Goal: Communication & Community: Answer question/provide support

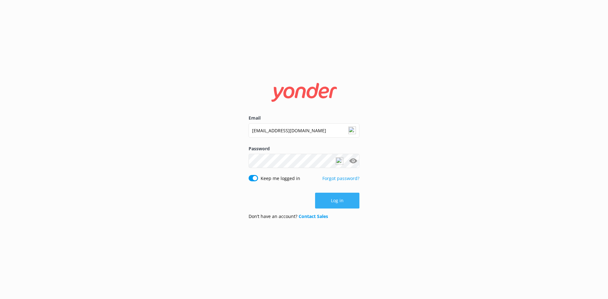
click at [337, 199] on button "Log in" at bounding box center [337, 201] width 44 height 16
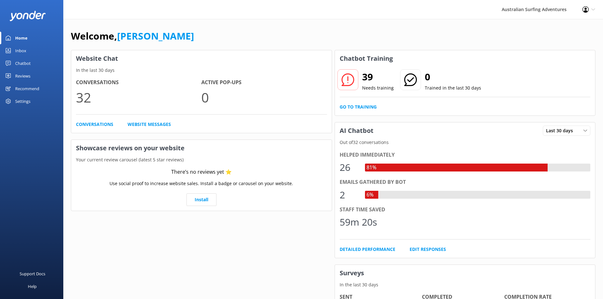
click at [20, 48] on div "Inbox" at bounding box center [20, 50] width 11 height 13
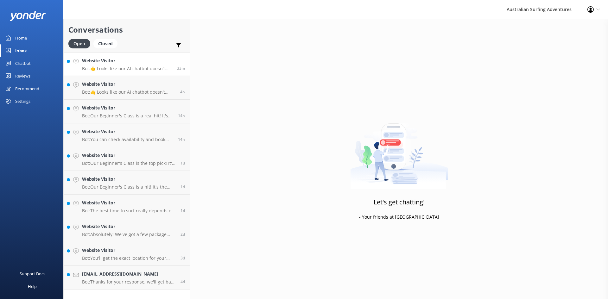
click at [121, 64] on h4 "Website Visitor" at bounding box center [127, 60] width 90 height 7
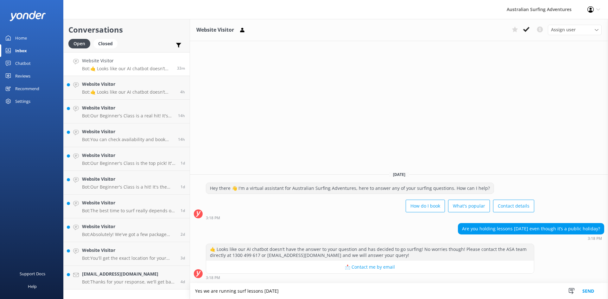
type textarea "Yes we are running surf lessons [DATE]"
click at [586, 291] on button "Send" at bounding box center [588, 291] width 24 height 16
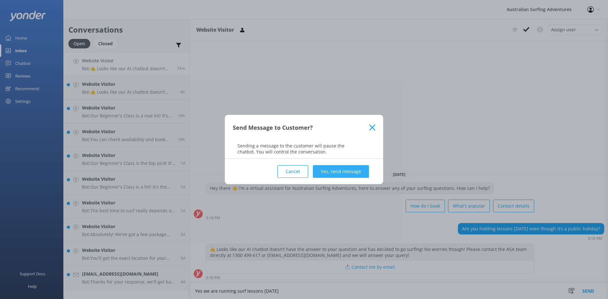
click at [342, 170] on button "Yes, send message" at bounding box center [341, 171] width 56 height 13
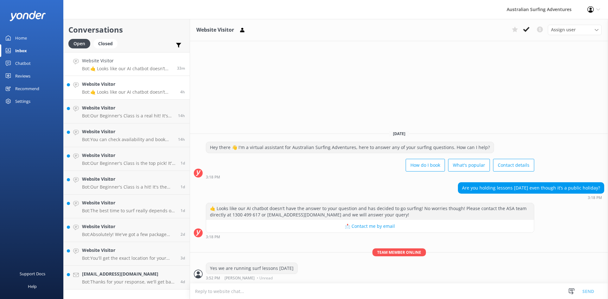
click at [109, 89] on div "Website Visitor Bot: 🤙 Looks like our AI chatbot doesn’t have the answer to you…" at bounding box center [128, 88] width 93 height 14
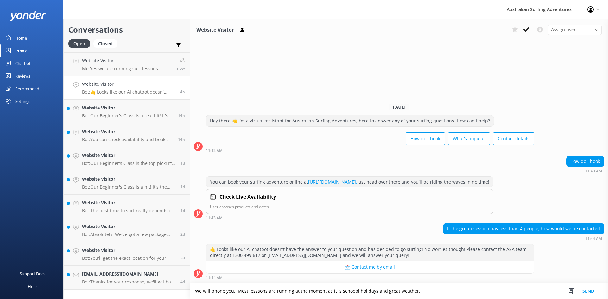
click at [254, 292] on textarea "We will phone you. Most lesssons are running at the moment as it is schoopl hol…" at bounding box center [399, 291] width 418 height 16
type textarea "We will phone you. Most lessons are running at the moment as it is schoopl holi…"
click at [589, 290] on button "Send" at bounding box center [588, 291] width 24 height 16
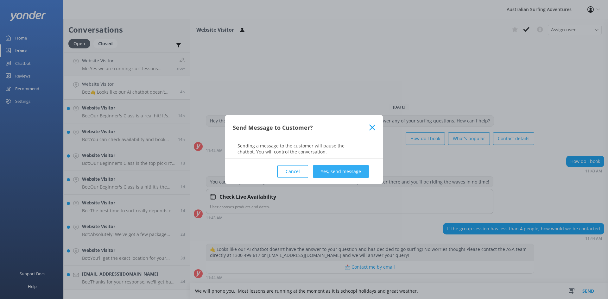
click at [342, 171] on button "Yes, send message" at bounding box center [341, 171] width 56 height 13
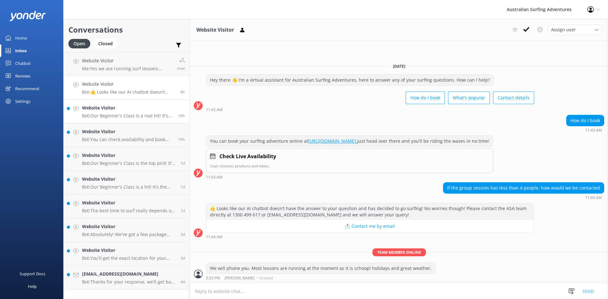
click at [140, 115] on p "Bot: Our Beginner's Class is a real hit! It's the perfect way to dive into surf…" at bounding box center [127, 116] width 91 height 6
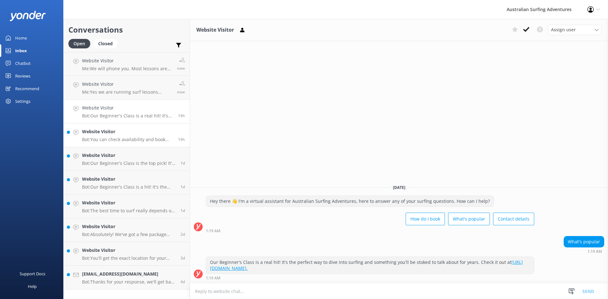
click at [128, 140] on p "Bot: You can check availability and book your Beginner's Class at [URL][DOMAIN_…" at bounding box center [127, 140] width 91 height 6
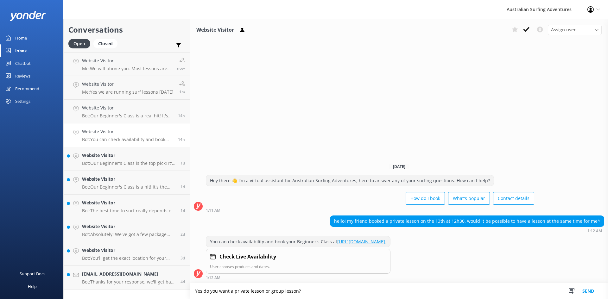
type textarea "Yes do you want a private lesson or group lesson?"
click at [587, 290] on button "Send" at bounding box center [588, 291] width 24 height 16
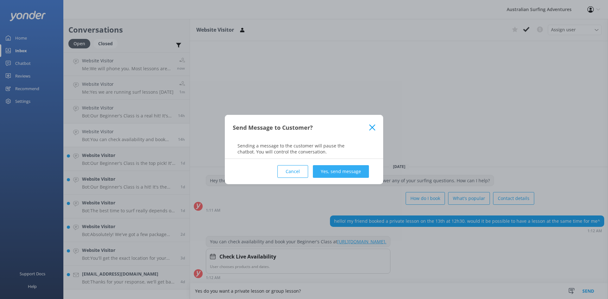
click at [347, 169] on button "Yes, send message" at bounding box center [341, 171] width 56 height 13
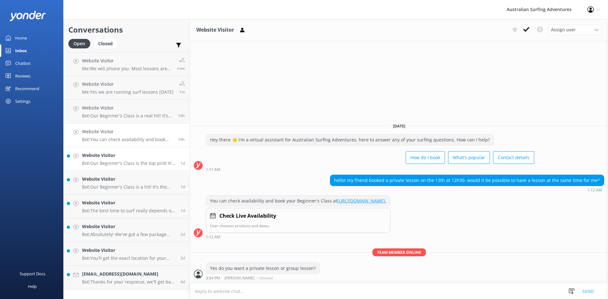
click at [124, 160] on div "Website Visitor Bot: Our Beginner's Class is the top pick! It's a must-do exper…" at bounding box center [129, 159] width 94 height 14
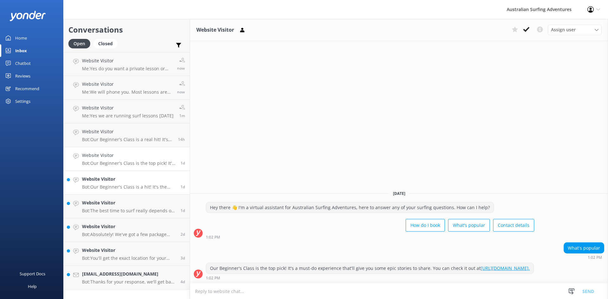
click at [146, 185] on p "Bot: Our Beginner's Class is a hit! It's the perfect way to dive into surfing a…" at bounding box center [129, 187] width 94 height 6
click at [141, 211] on p "Bot: The best time to surf really depends on the conditions and your personal p…" at bounding box center [129, 211] width 94 height 6
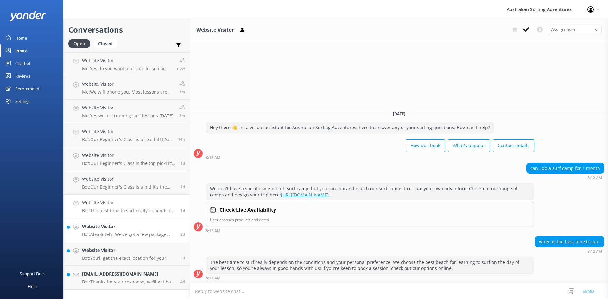
click at [107, 228] on h4 "Website Visitor" at bounding box center [129, 226] width 94 height 7
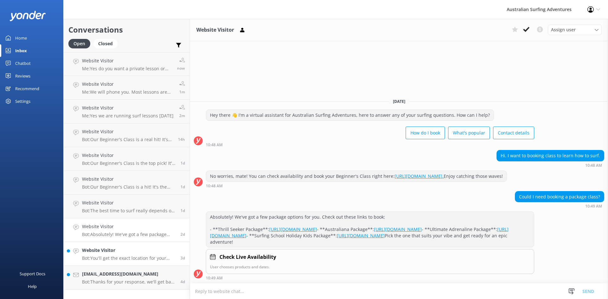
click at [104, 257] on p "Bot: You'll get the exact location for your Beginner's surf lesson the afternoo…" at bounding box center [129, 258] width 94 height 6
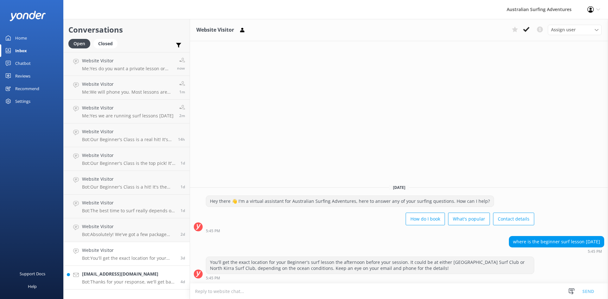
click at [116, 279] on div "[EMAIL_ADDRESS][DOMAIN_NAME] Bot: Thanks for your response, we'll get back to y…" at bounding box center [129, 278] width 94 height 14
